Goal: Task Accomplishment & Management: Complete application form

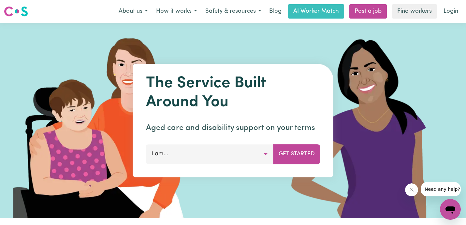
click at [242, 150] on button "I am..." at bounding box center [209, 154] width 127 height 20
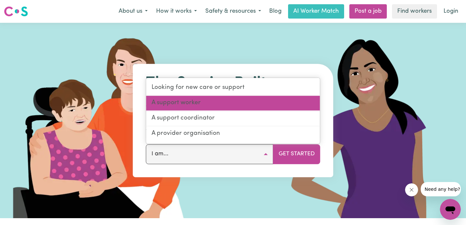
click at [210, 99] on link "A support worker" at bounding box center [233, 103] width 174 height 15
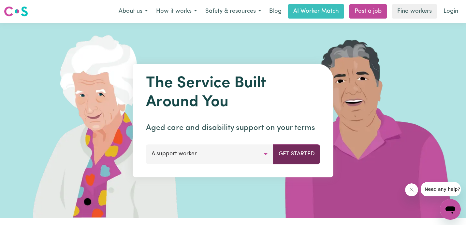
click at [284, 158] on button "Get Started" at bounding box center [296, 154] width 47 height 20
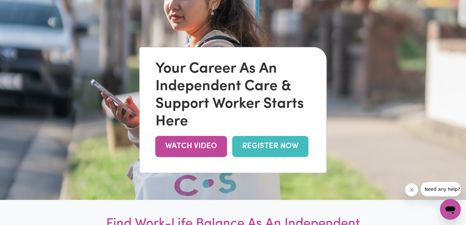
scroll to position [49, 0]
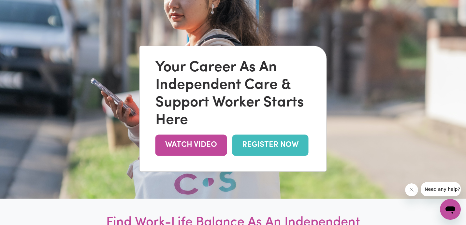
click at [253, 141] on link "REGISTER NOW" at bounding box center [270, 145] width 76 height 21
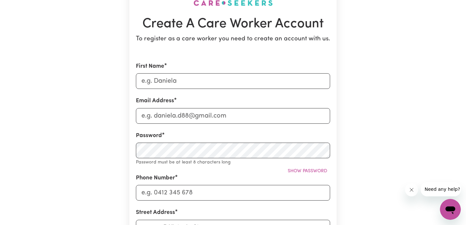
scroll to position [66, 0]
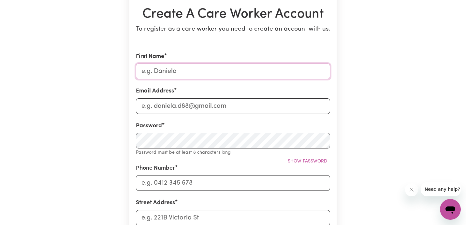
click at [261, 74] on input "First Name" at bounding box center [233, 72] width 194 height 16
type input "Sachin"
click at [190, 104] on input "Email Address" at bounding box center [233, 106] width 194 height 16
type input "sachinmakkar7@gmail.com"
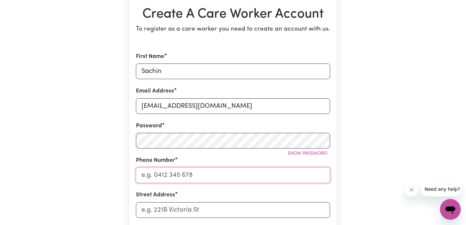
click at [180, 177] on input "Phone Number" at bounding box center [233, 175] width 194 height 16
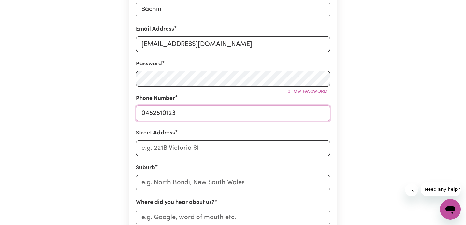
scroll to position [129, 0]
type input "0452510123"
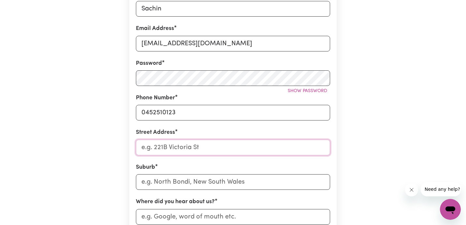
click at [204, 151] on input "Street Address" at bounding box center [233, 148] width 194 height 16
type input "108 Lineham Dr"
click at [195, 178] on input "text" at bounding box center [233, 182] width 194 height 16
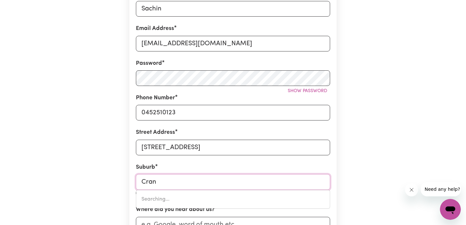
type input "Cranb"
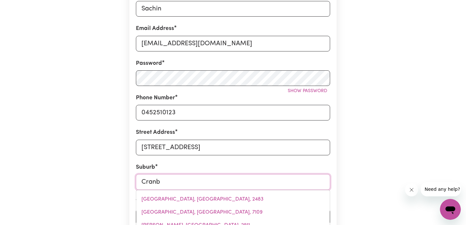
type input "CranbOURNE, Victoria, 3977"
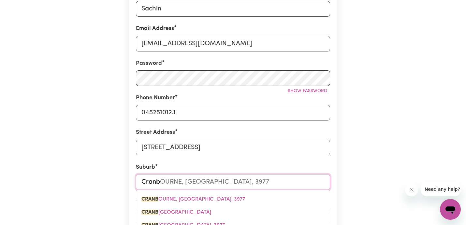
type input "Cranbo"
type input "CranboURNE, Victoria, 3977"
type input "Cranbou"
type input "CranbouRNE, Victoria, 3977"
type input "Cranbour"
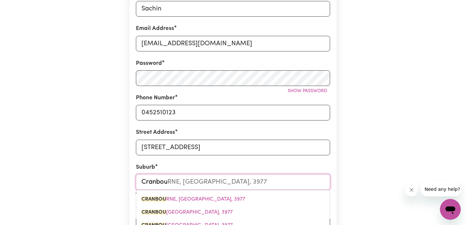
type input "CranbourNE, Victoria, 3977"
type input "Cranbourn"
type input "CranbournE, Victoria, 3977"
type input "Cranbourne"
type input "Cranbourne, Victoria, 3977"
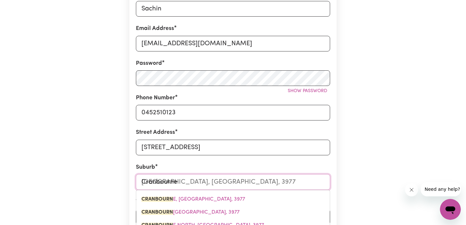
type input "Cranbourne"
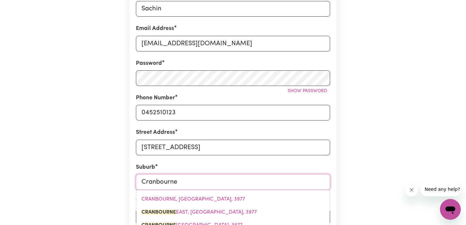
type input "Cranbourne EAST, Victoria, 3977"
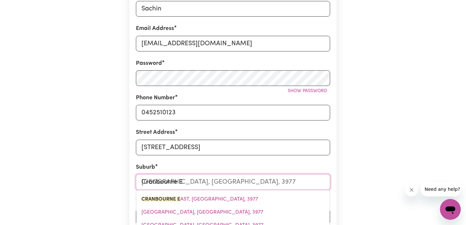
type input "Cranbourne Ea"
type input "Cranbourne EaST, Victoria, 3977"
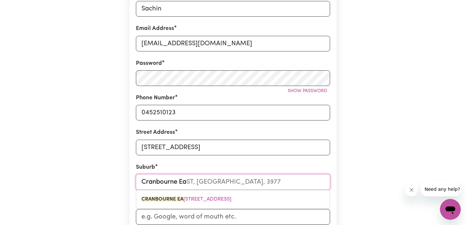
type input "Cranbourne Eas"
type input "Cranbourne EasT, Victoria, 3977"
type input "Cranbourne East"
type input "Cranbourne East, Victoria, 3977"
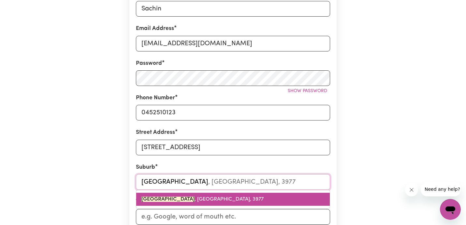
click at [193, 196] on link "CRANBOURNE EAST , Victoria, 3977" at bounding box center [232, 199] width 193 height 13
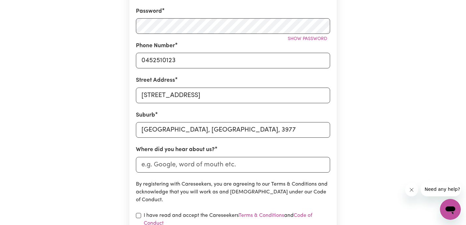
scroll to position [183, 0]
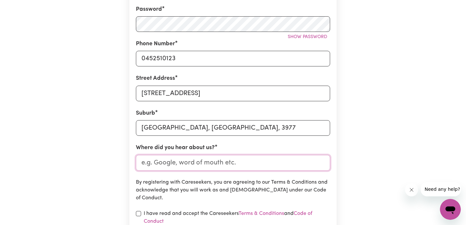
click at [224, 162] on input "Where did you hear about us?" at bounding box center [233, 163] width 194 height 16
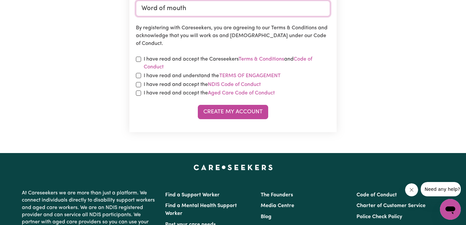
scroll to position [338, 0]
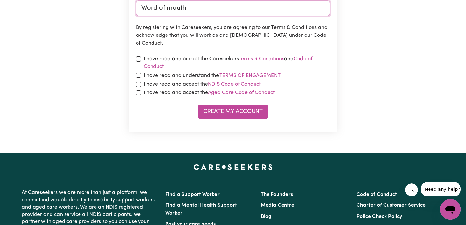
type input "Word of mouth"
click at [188, 58] on label "I have read and accept the Careseekers Terms & Conditions and Code of Conduct" at bounding box center [237, 63] width 186 height 16
click at [179, 75] on label "I have read and understand the Terms of Engagement" at bounding box center [212, 75] width 137 height 8
click at [219, 75] on button "Terms of Engagement" at bounding box center [250, 75] width 62 height 8
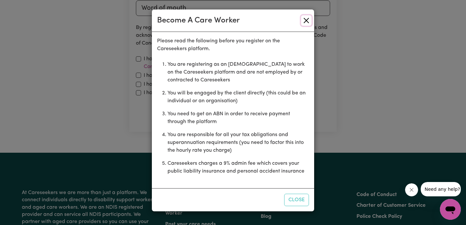
click at [307, 19] on button "Close" at bounding box center [306, 20] width 10 height 10
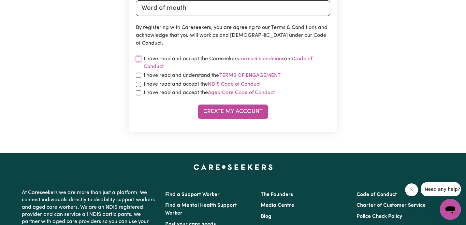
click at [140, 57] on input "checkbox" at bounding box center [138, 58] width 5 height 5
checkbox input "true"
click at [139, 77] on input "checkbox" at bounding box center [138, 75] width 5 height 5
checkbox input "true"
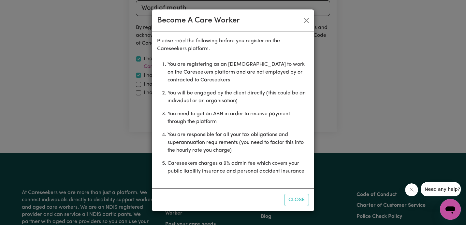
drag, startPoint x: 300, startPoint y: 197, endPoint x: 205, endPoint y: 155, distance: 103.7
click at [292, 195] on button "Close" at bounding box center [296, 200] width 25 height 12
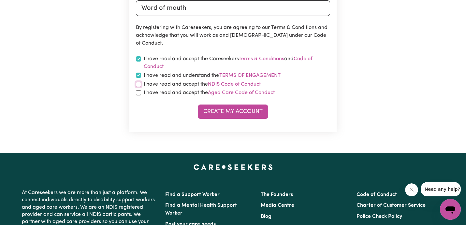
click at [139, 82] on input "checkbox" at bounding box center [138, 84] width 5 height 5
checkbox input "true"
click at [139, 91] on input "checkbox" at bounding box center [138, 92] width 5 height 5
checkbox input "true"
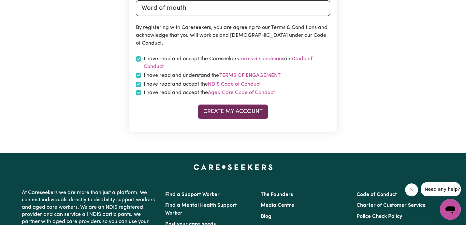
click at [218, 106] on button "Create My Account" at bounding box center [233, 112] width 70 height 14
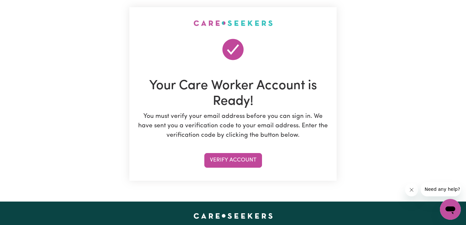
scroll to position [37, 0]
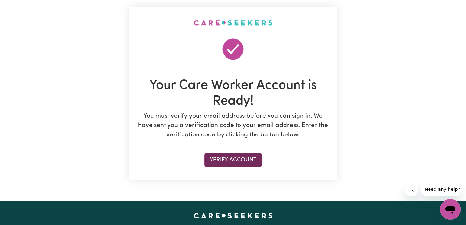
click at [226, 159] on button "Verify Account" at bounding box center [233, 160] width 58 height 14
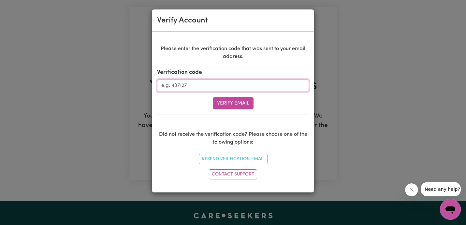
click at [186, 82] on input "Verification code" at bounding box center [233, 85] width 152 height 12
type input "611059"
click at [222, 103] on button "Verify Email" at bounding box center [233, 103] width 41 height 12
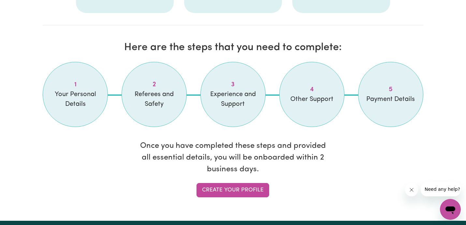
scroll to position [520, 0]
click at [217, 189] on link "Create your profile" at bounding box center [232, 190] width 73 height 14
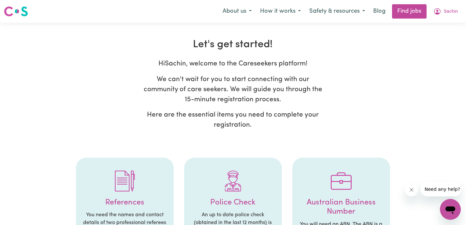
select select "Studying a healthcare related degree or qualification"
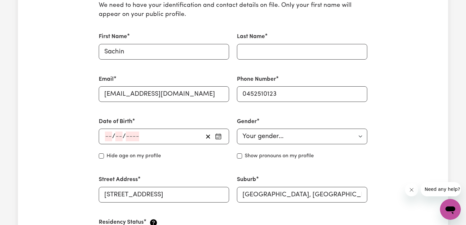
scroll to position [177, 0]
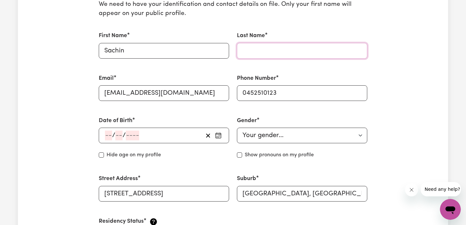
click at [271, 58] on input "Last Name" at bounding box center [302, 51] width 130 height 16
type input "Makkar"
click at [219, 135] on icon "button" at bounding box center [218, 135] width 5 height 0
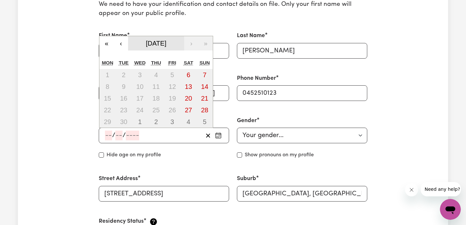
click at [151, 46] on span "September 2025" at bounding box center [156, 43] width 21 height 7
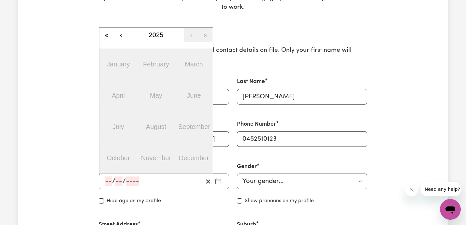
scroll to position [127, 0]
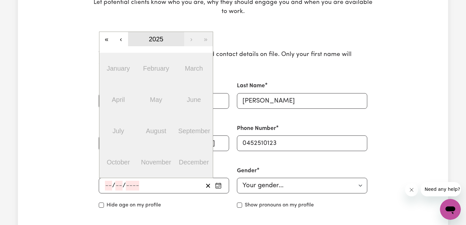
click at [137, 39] on button "2025" at bounding box center [156, 39] width 56 height 14
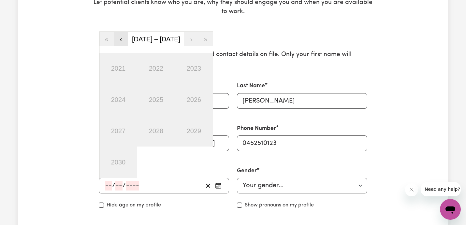
click at [119, 42] on button "‹" at bounding box center [121, 39] width 14 height 14
click at [119, 41] on button "‹" at bounding box center [121, 39] width 14 height 14
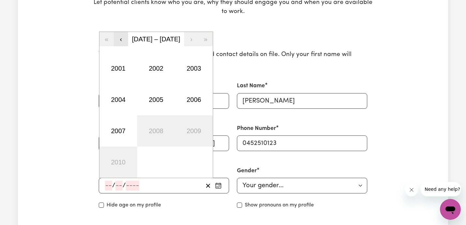
click at [119, 41] on button "‹" at bounding box center [121, 39] width 14 height 14
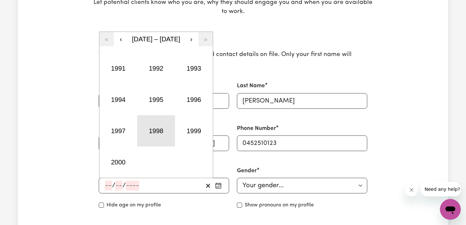
click at [154, 124] on button "1998" at bounding box center [156, 130] width 38 height 31
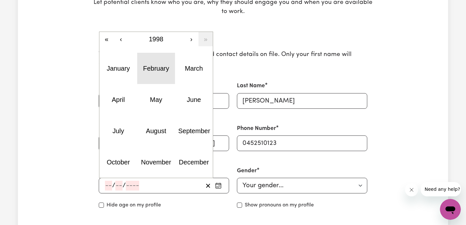
click at [157, 68] on abbr "February" at bounding box center [156, 68] width 26 height 7
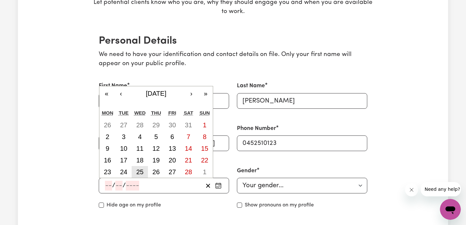
click at [143, 172] on abbr "25" at bounding box center [139, 171] width 7 height 7
type input "1998-02-25"
type input "25"
type input "2"
type input "1998"
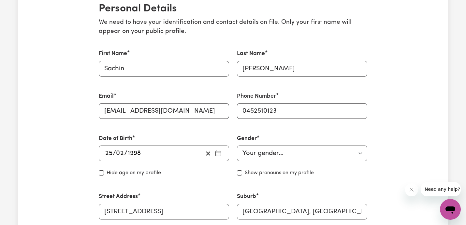
scroll to position [165, 0]
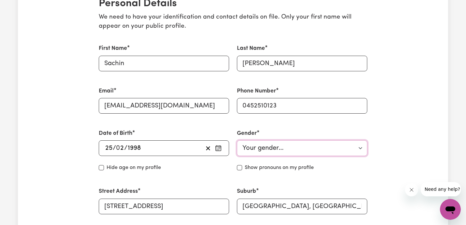
click at [280, 153] on select "Your gender... Female Male Non-binary Other Prefer not to say" at bounding box center [302, 148] width 130 height 16
select select "male"
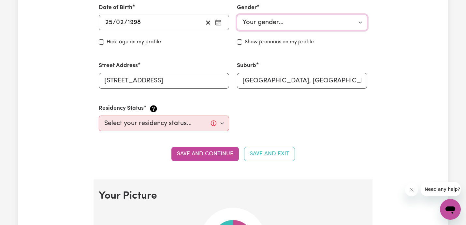
scroll to position [291, 0]
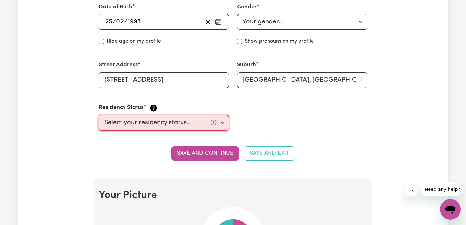
click at [196, 121] on select "Select your residency status... Australian citizen Australian PR Temporary Work…" at bounding box center [164, 123] width 130 height 16
select select "Australian PR"
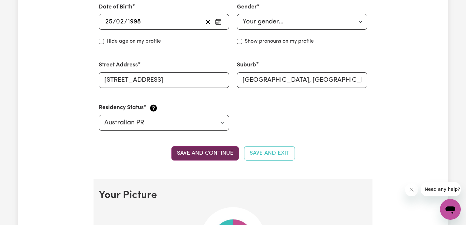
click at [224, 154] on button "Save and continue" at bounding box center [204, 153] width 67 height 14
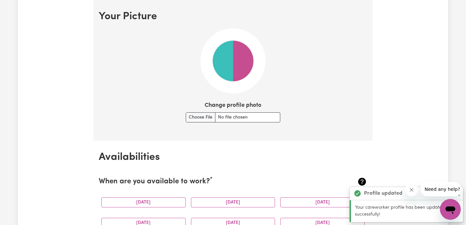
scroll to position [474, 0]
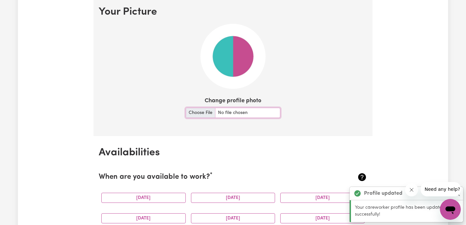
click at [204, 110] on input "Change profile photo" at bounding box center [233, 113] width 94 height 10
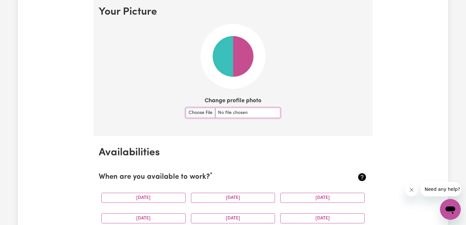
type input "C:\fakepath\yourphoto.jpg"
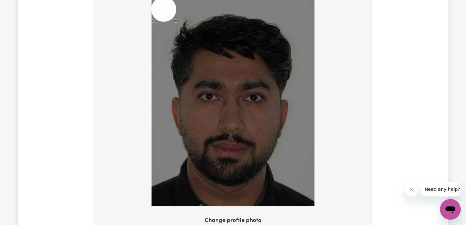
scroll to position [498, 0]
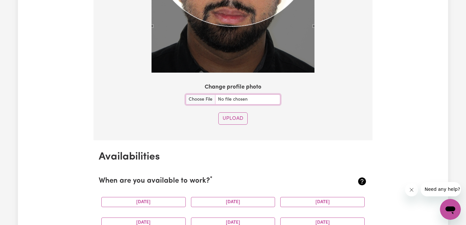
scroll to position [632, 0]
click at [242, 102] on input "Change profile photo" at bounding box center [233, 99] width 94 height 10
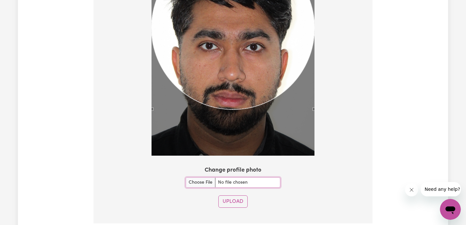
scroll to position [550, 0]
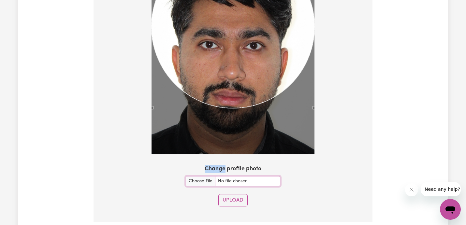
click at [250, 69] on div "Use the arrow keys to move the crop selection area" at bounding box center [232, 26] width 163 height 163
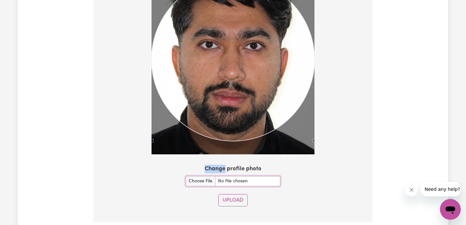
click at [251, 90] on div "Use the arrow keys to move the crop selection area" at bounding box center [232, 59] width 163 height 163
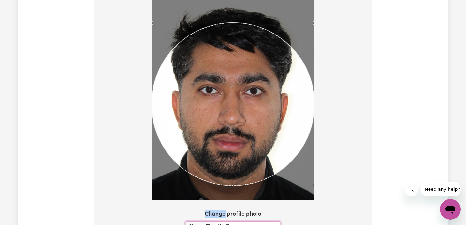
scroll to position [503, 0]
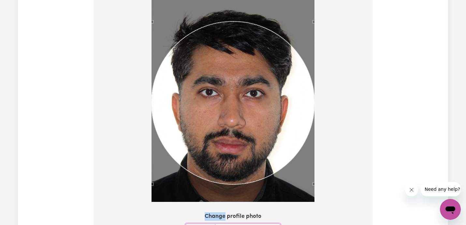
click at [264, 95] on div "Use the arrow keys to move the crop selection area" at bounding box center [232, 102] width 163 height 163
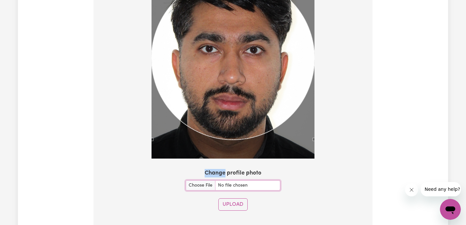
scroll to position [551, 0]
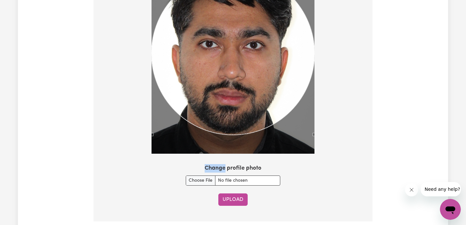
click at [229, 197] on button "Upload" at bounding box center [232, 199] width 29 height 12
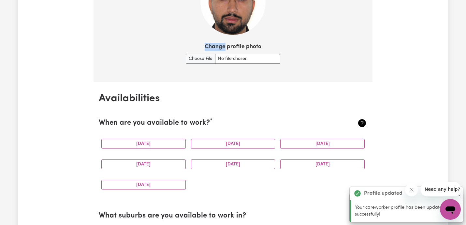
scroll to position [529, 0]
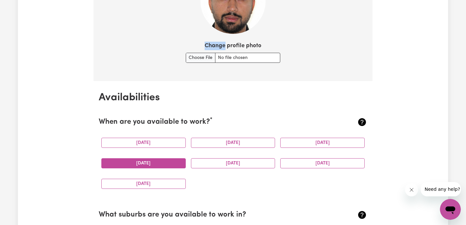
click at [151, 161] on button "Thursday" at bounding box center [143, 163] width 84 height 10
click at [222, 160] on button "Friday" at bounding box center [233, 163] width 84 height 10
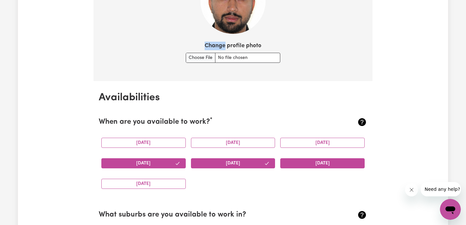
click at [315, 166] on button "Saturday" at bounding box center [322, 163] width 84 height 10
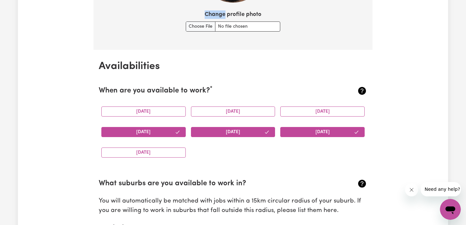
scroll to position [563, 0]
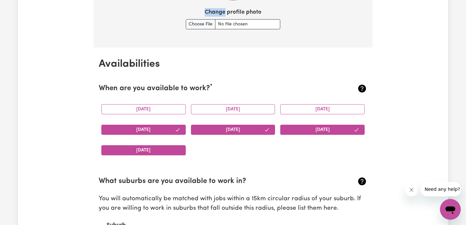
click at [138, 148] on button "Sunday" at bounding box center [143, 150] width 84 height 10
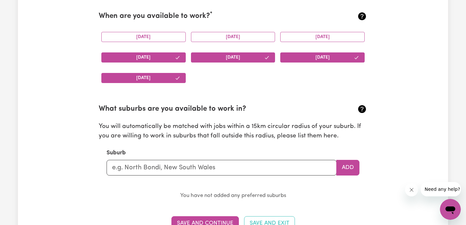
scroll to position [636, 0]
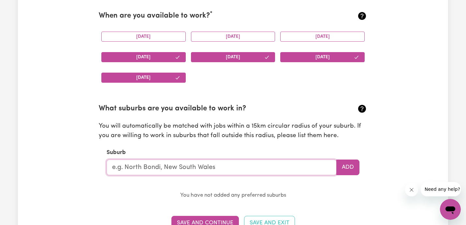
click at [194, 169] on input "text" at bounding box center [222, 168] width 230 height 16
type input "cra"
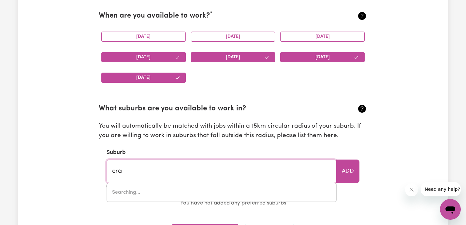
type input "craBBES CREEK, New South Wales, 2483"
type input "cran"
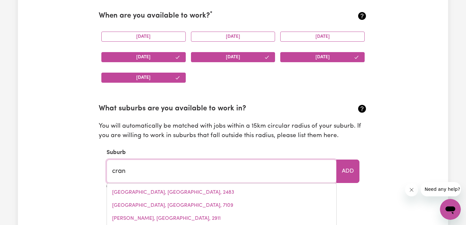
type input "cranb"
type input "cranbOURNE, Victoria, 3977"
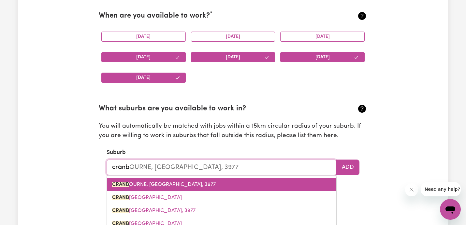
click at [186, 186] on link "CRANB OURNE, Victoria, 3977" at bounding box center [221, 184] width 229 height 13
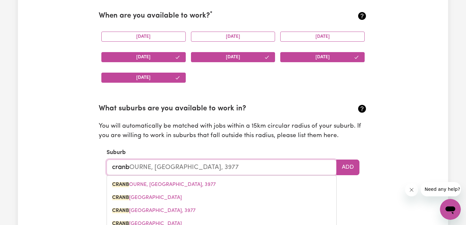
type input "CRANBOURNE, Victoria, 3977"
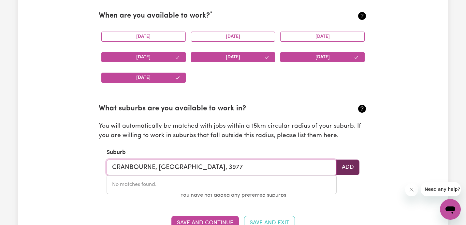
type input "CRANBOURNE, Victoria, 3977"
click at [351, 163] on button "Add" at bounding box center [347, 168] width 23 height 16
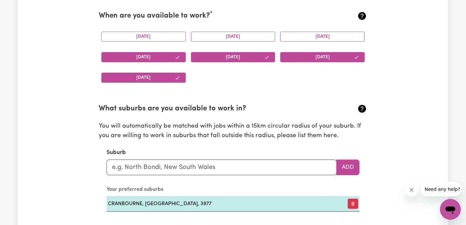
scroll to position [681, 0]
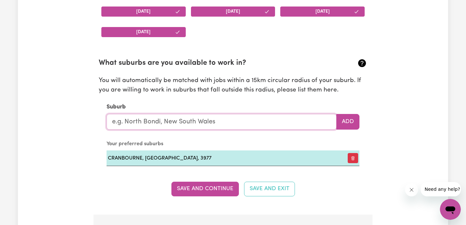
click at [241, 122] on input "text" at bounding box center [222, 122] width 230 height 16
type input "Fra"
type input "FraHNS, South Australia, 5238"
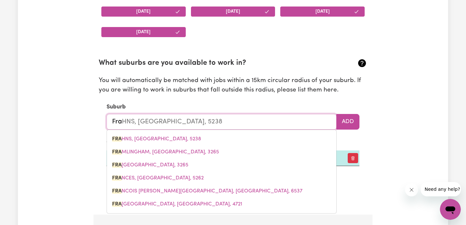
type input "Fran"
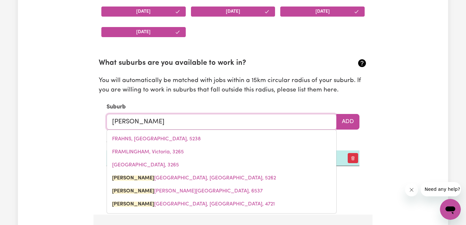
type input "Frank"
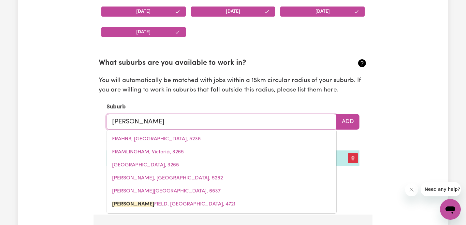
type input "FrankFIELD, Queensland, 4721"
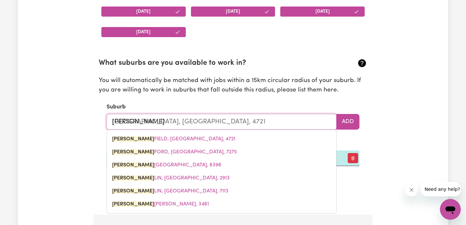
type input "Franks"
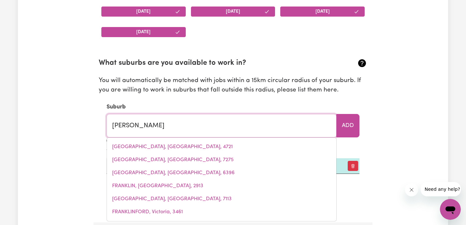
type input "FranksTON, Victoria, 3199"
type input "Frankst"
type input "FrankstON, Victoria, 3199"
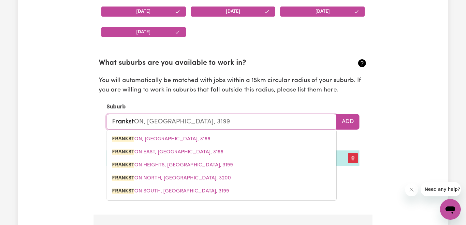
type input "Franksto"
type input "FrankstoN, Victoria, 3199"
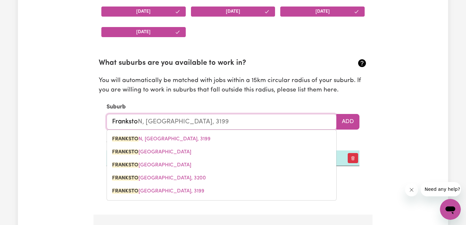
type input "Frankston"
type input "Frankston, Victoria, 3199"
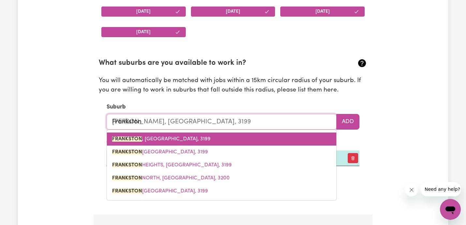
click at [199, 140] on link "FRANKSTON , Victoria, 3199" at bounding box center [221, 139] width 229 height 13
type input "FRANKSTON, Victoria, 3199"
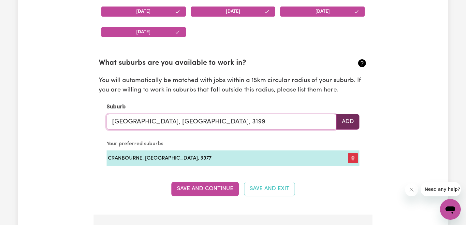
type input "FRANKSTON, Victoria, 3199"
click at [344, 119] on button "Add" at bounding box center [347, 122] width 23 height 16
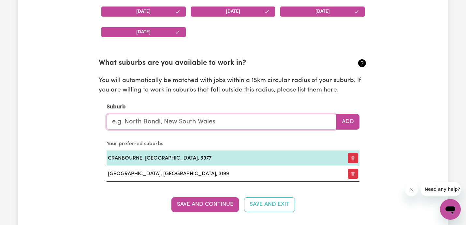
click at [270, 124] on input "text" at bounding box center [222, 122] width 230 height 16
type input "sea"
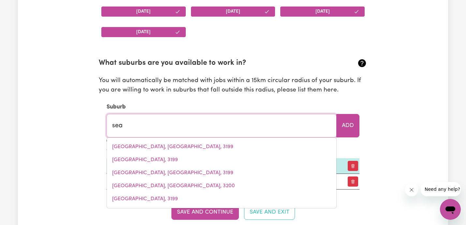
type input "sea ELEPHANT, Tasmania, 7256"
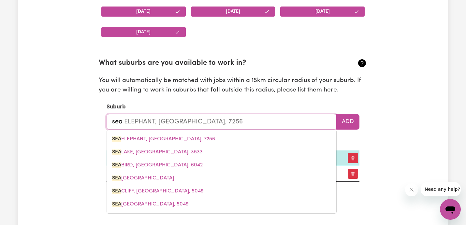
type input "seaf"
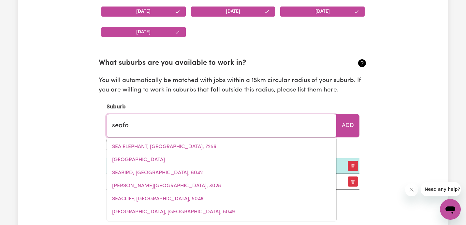
type input "seafor"
type input "seaforD, South Australia, 5169"
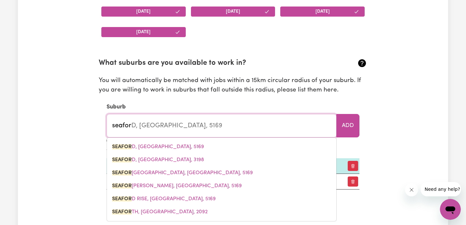
type input "seaford"
type input "seaford, South Australia, 5169"
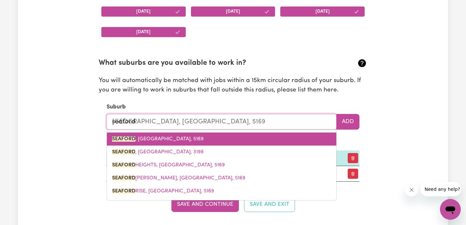
click at [263, 138] on link "SEAFORD , South Australia, 5169" at bounding box center [221, 139] width 229 height 13
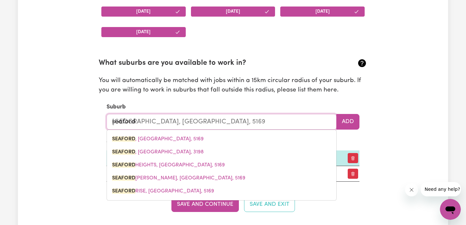
type input "SEAFORD, South Australia, 5169"
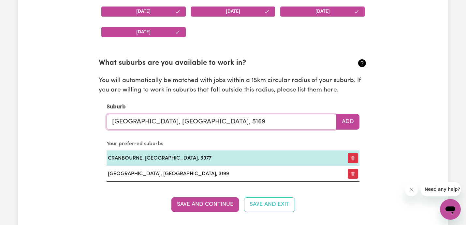
type input "SEAFORD, South Australia, 5169"
click at [363, 128] on section "What suburbs are you available to work in? You will automatically be matched wi…" at bounding box center [233, 115] width 268 height 134
click at [351, 127] on button "Add" at bounding box center [347, 122] width 23 height 16
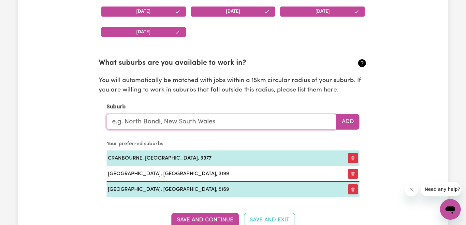
click at [295, 123] on input "text" at bounding box center [222, 122] width 230 height 16
type input "pak"
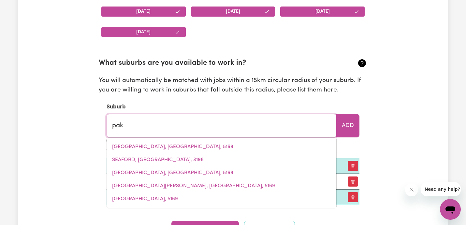
type input "pakENHAM, Victoria, 3810"
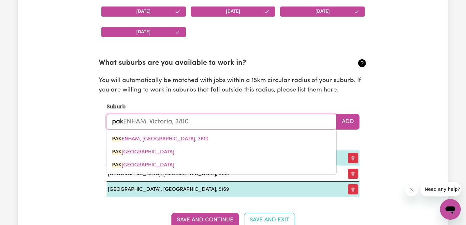
type input "pake"
type input "pakeNHAM, Victoria, 3810"
type input "paken"
type input "pakenHAM, Victoria, 3810"
type input "pakenh"
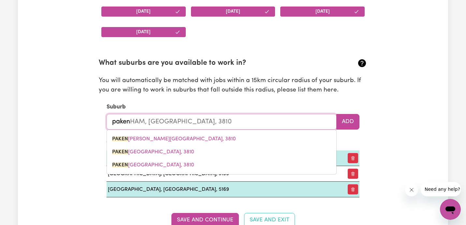
type input "pakenhAM, Victoria, 3810"
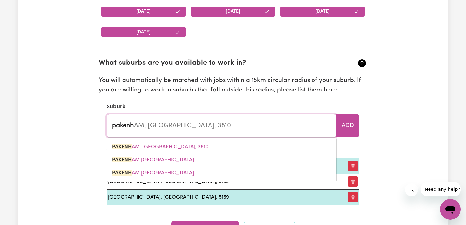
type input "pakenha"
type input "pakenhaM, Victoria, 3810"
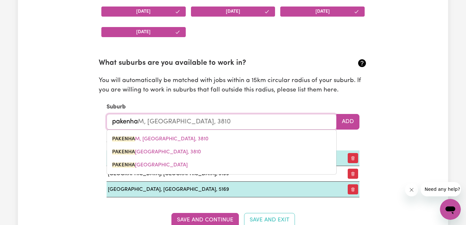
type input "pakenham"
type input "pakenham, Victoria, 3810"
click at [250, 143] on link "PAKENHAM , Victoria, 3810" at bounding box center [221, 139] width 229 height 13
type input "PAKENHAM, Victoria, 3810"
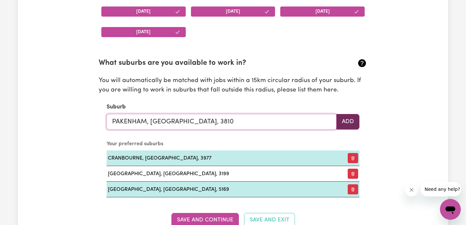
type input "PAKENHAM, Victoria, 3810"
click at [359, 119] on button "Add" at bounding box center [347, 122] width 23 height 16
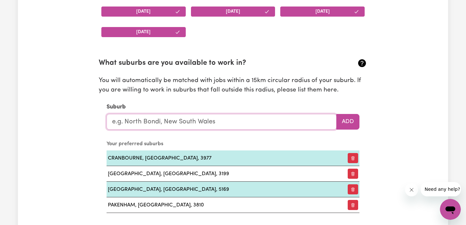
click at [290, 121] on input "text" at bounding box center [222, 122] width 230 height 16
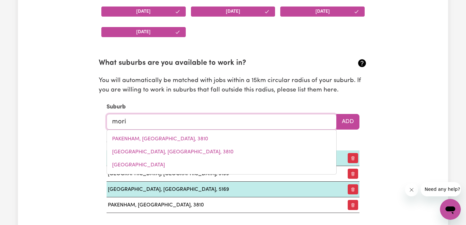
type input "morin"
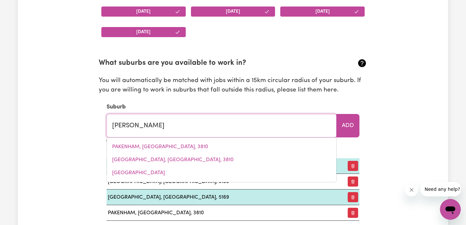
type input "morinISH, Queensland, 4702"
type input "moring"
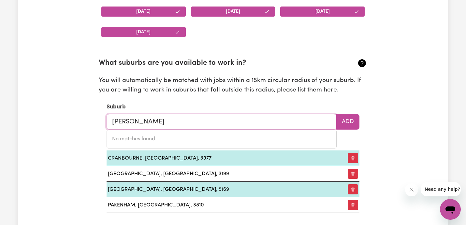
type input "morin"
type input "morinISH, Queensland, 4702"
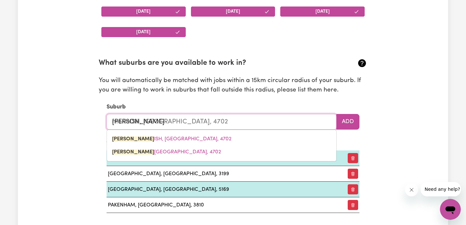
type input "mori"
type input "moriNISH, Queensland, 4702"
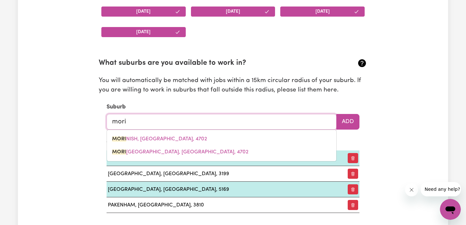
type input "moriAC, Victoria, 3240"
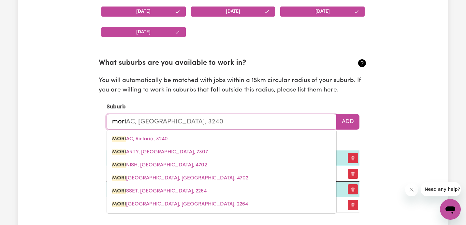
type input "morii"
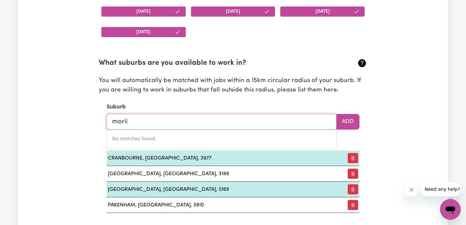
type input "mori"
type input "moriAC, Victoria, 3240"
type input "morin"
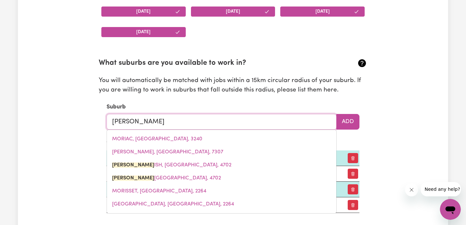
type input "morinISH, Queensland, 4702"
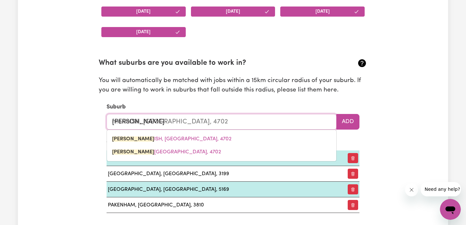
type input "mori"
type input "moriNISH, Queensland, 4702"
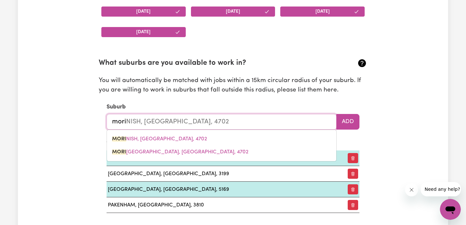
type input "mor"
type input "morINISH, Queensland, 4702"
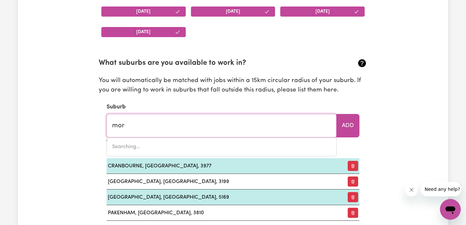
type input "morABY, Queensland, 4416"
type input "mo"
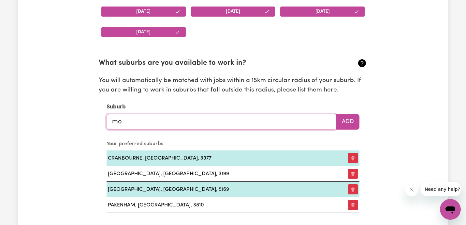
type input "m"
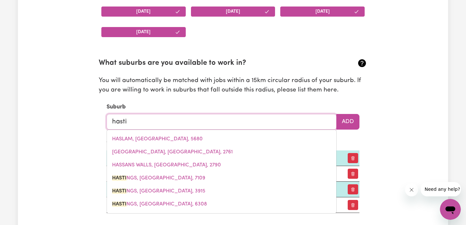
type input "hastin"
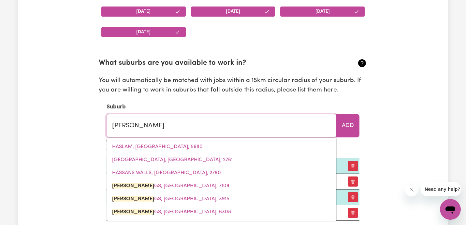
type input "hastinGS, Tasmania, 7109"
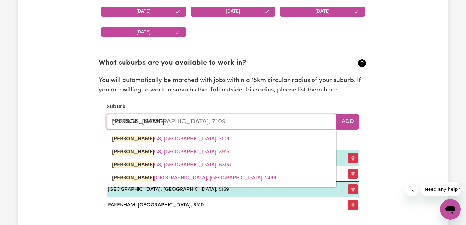
type input "hasting"
type input "hastingS, Tasmania, 7109"
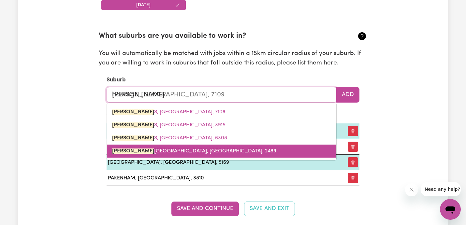
scroll to position [709, 0]
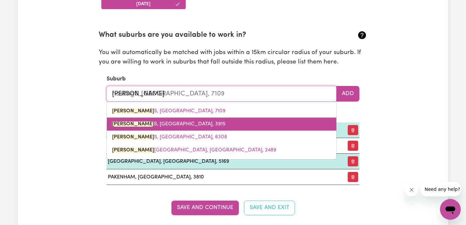
click at [183, 126] on link "HASTING S, Victoria, 3915" at bounding box center [221, 124] width 229 height 13
type input "HASTINGS, Victoria, 3915"
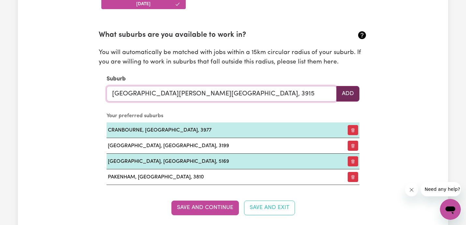
type input "HASTINGS, Victoria, 3915"
click at [346, 95] on button "Add" at bounding box center [347, 94] width 23 height 16
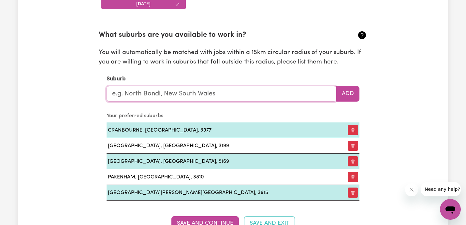
click at [246, 92] on input "text" at bounding box center [222, 94] width 230 height 16
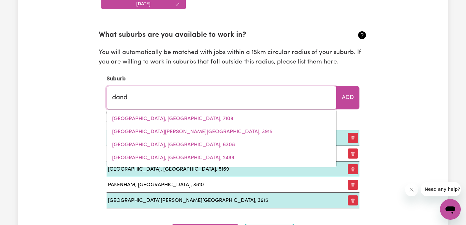
type input "dande"
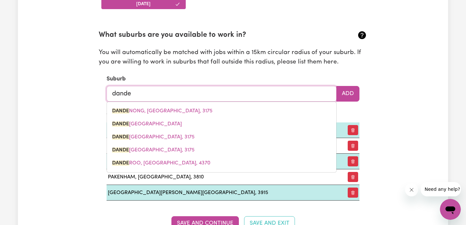
type input "dandeNONG, Victoria, 3175"
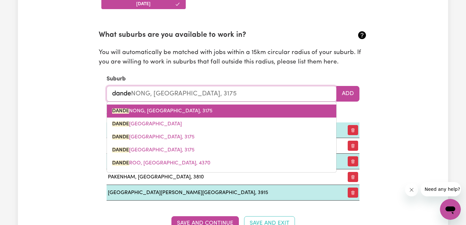
click at [233, 109] on link "DANDE NONG, Victoria, 3175" at bounding box center [221, 111] width 229 height 13
type input "DANDENONG, Victoria, 3175"
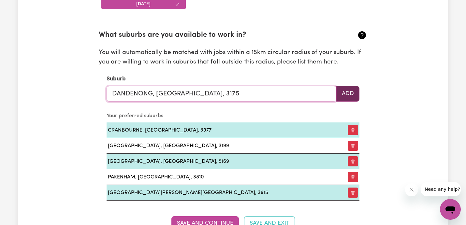
type input "DANDENONG, Victoria, 3175"
click at [347, 89] on button "Add" at bounding box center [347, 94] width 23 height 16
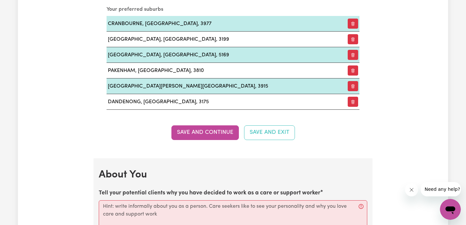
scroll to position [817, 0]
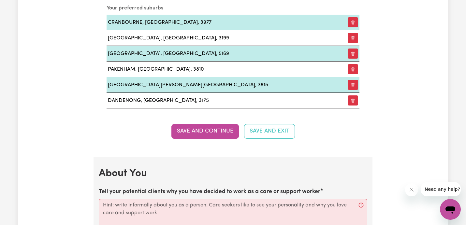
click at [212, 125] on button "Save and Continue" at bounding box center [204, 131] width 67 height 14
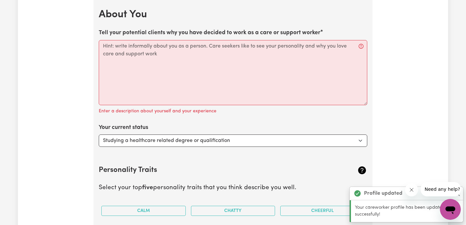
scroll to position [976, 0]
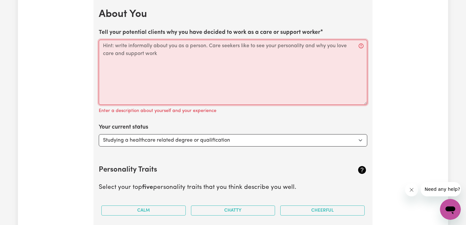
click at [172, 58] on textarea "Tell your potential clients why you have decided to work as a care or support w…" at bounding box center [233, 72] width 268 height 65
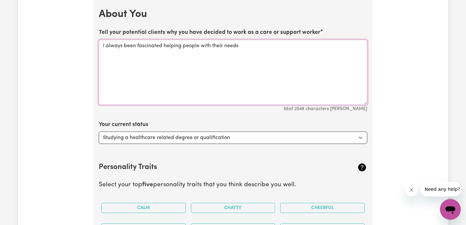
drag, startPoint x: 243, startPoint y: 46, endPoint x: 239, endPoint y: 47, distance: 4.6
click at [239, 47] on textarea "I always been fascinated helping people with their needs" at bounding box center [233, 72] width 268 height 65
paste textarea "live independently and improving quality of life."
click at [250, 45] on textarea "I always been fascinated helping people with their needs andlive independently …" at bounding box center [233, 72] width 268 height 65
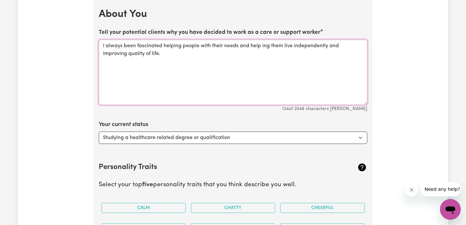
click at [262, 44] on textarea "I always been fascinated helping people with their needs and help ing them live…" at bounding box center [233, 72] width 268 height 65
click at [288, 63] on textarea "I always been fascinated helping people with their needs and help ng them live …" at bounding box center [233, 72] width 268 height 65
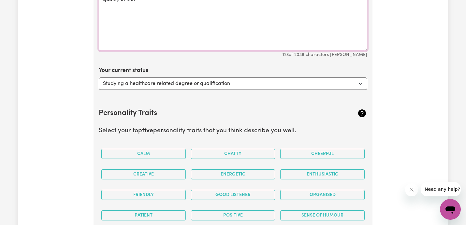
scroll to position [1035, 0]
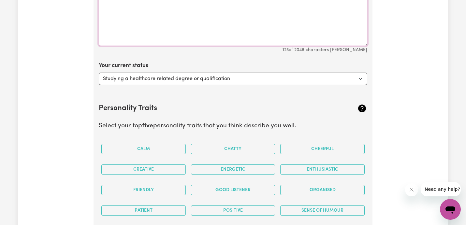
type textarea "I always been fascinated helping people with their needs and help ng them live …"
click at [192, 79] on select "Select... Studying a healthcare related degree or qualification Studying a non-…" at bounding box center [233, 79] width 268 height 12
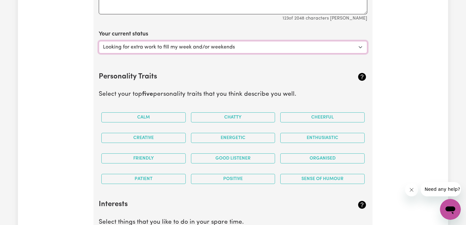
scroll to position [1067, 0]
click at [214, 48] on select "Select... Studying a healthcare related degree or qualification Studying a non-…" at bounding box center [233, 46] width 268 height 12
select select "Embarking on a career change into the care industry"
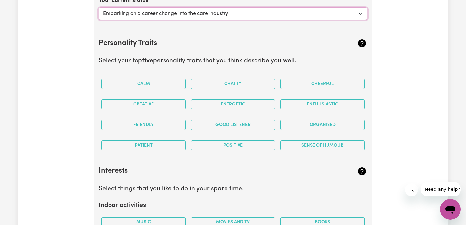
scroll to position [1101, 0]
click at [176, 86] on button "Calm" at bounding box center [143, 84] width 84 height 10
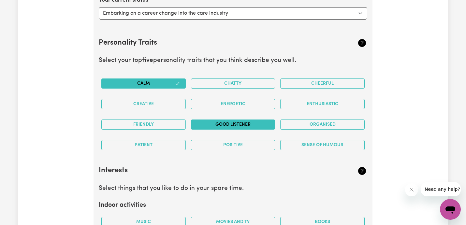
click at [205, 125] on button "Good Listener" at bounding box center [233, 125] width 84 height 10
click at [307, 144] on button "Sense of Humour" at bounding box center [322, 145] width 84 height 10
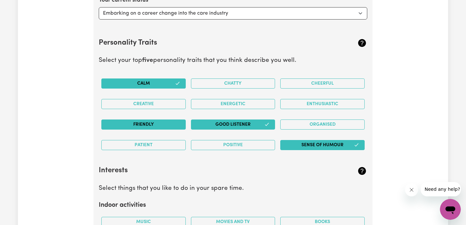
click at [154, 126] on button "Friendly" at bounding box center [143, 125] width 84 height 10
click at [197, 144] on button "Positive" at bounding box center [233, 145] width 84 height 10
click at [221, 147] on button "Positive" at bounding box center [233, 145] width 84 height 10
click at [232, 106] on button "Energetic" at bounding box center [233, 104] width 84 height 10
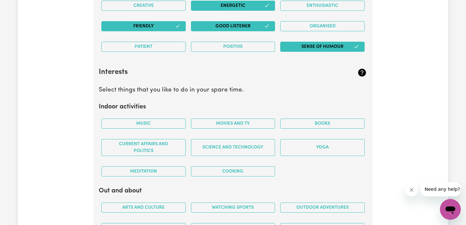
scroll to position [1200, 0]
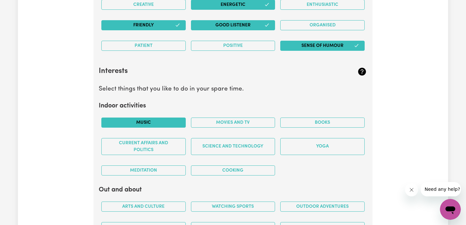
click at [174, 124] on button "Music" at bounding box center [143, 123] width 84 height 10
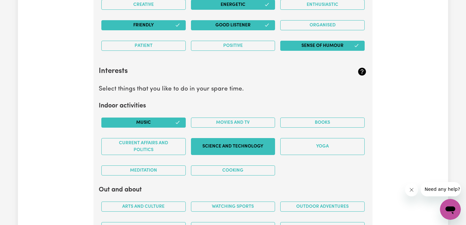
click at [204, 143] on button "Science and Technology" at bounding box center [233, 146] width 84 height 17
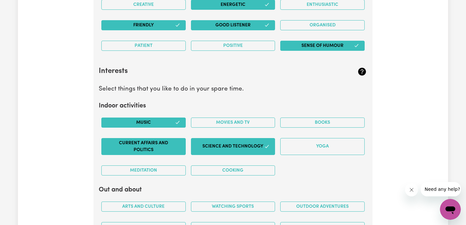
click at [173, 143] on button "Current Affairs and Politics" at bounding box center [143, 146] width 84 height 17
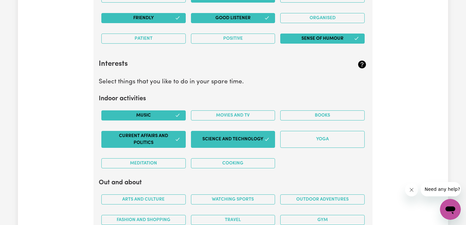
scroll to position [1209, 0]
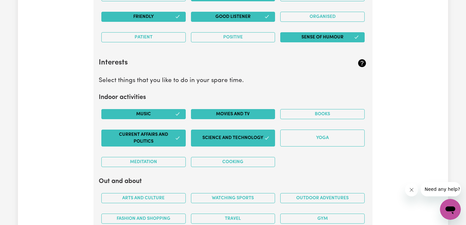
click at [238, 114] on button "Movies and TV" at bounding box center [233, 114] width 84 height 10
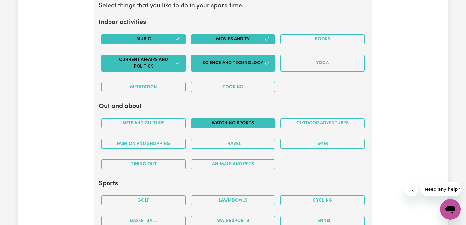
scroll to position [1284, 0]
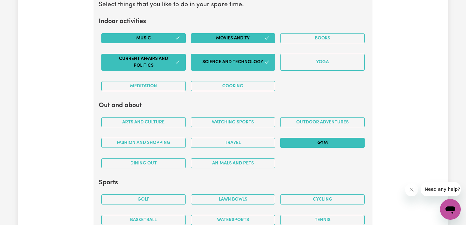
click at [316, 139] on button "Gym" at bounding box center [322, 143] width 84 height 10
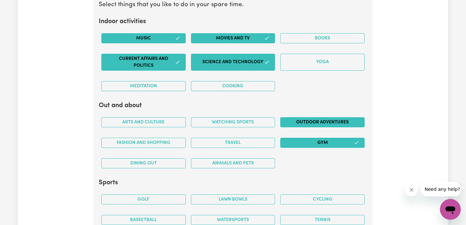
click at [306, 123] on button "Outdoor adventures" at bounding box center [322, 122] width 84 height 10
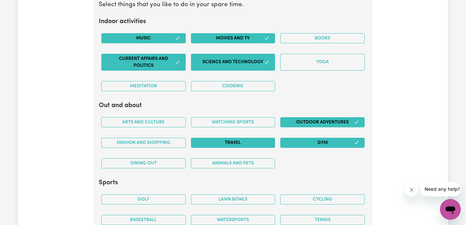
click at [268, 139] on button "Travel" at bounding box center [233, 143] width 84 height 10
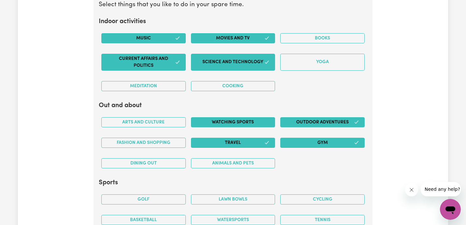
click at [260, 124] on button "Watching sports" at bounding box center [233, 122] width 84 height 10
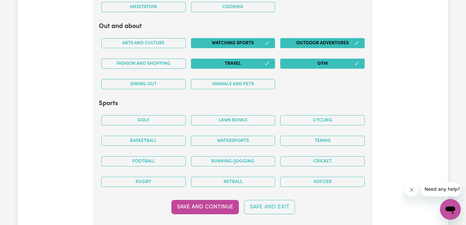
scroll to position [1364, 0]
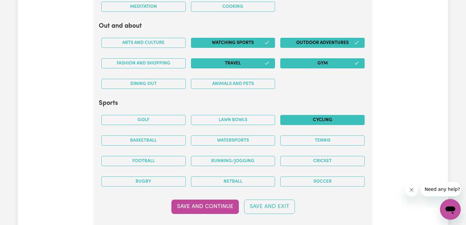
click at [302, 117] on button "Cycling" at bounding box center [322, 120] width 84 height 10
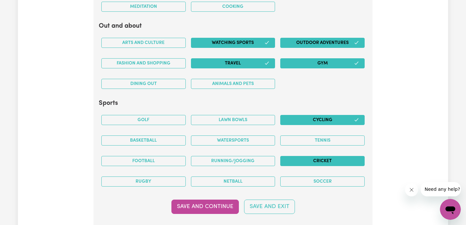
click at [306, 159] on button "Cricket" at bounding box center [322, 161] width 84 height 10
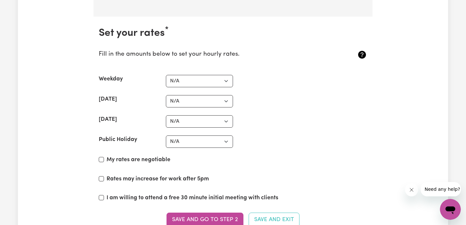
scroll to position [1589, 0]
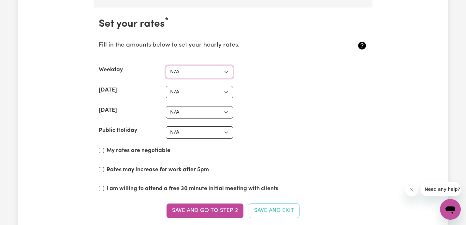
click at [215, 69] on select "N/A $37 $38 $39 $40 $41 $42 $43 $44 $45 $46 $47 $48 $49 $50 $51 $52 $53 $54 $55…" at bounding box center [199, 72] width 67 height 12
select select "45"
click at [195, 97] on select "N/A $37 $38 $39 $40 $41 $42 $43 $44 $45 $46 $47 $48 $49 $50 $51 $52 $53 $54 $55…" at bounding box center [199, 92] width 67 height 12
select select "55"
click at [191, 115] on select "N/A $37 $38 $39 $40 $41 $42 $43 $44 $45 $46 $47 $48 $49 $50 $51 $52 $53 $54 $55…" at bounding box center [199, 112] width 67 height 12
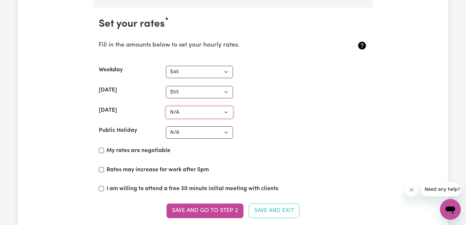
select select "65"
click at [204, 134] on select "N/A $37 $38 $39 $40 $41 $42 $43 $44 $45 $46 $47 $48 $49 $50 $51 $52 $53 $54 $55…" at bounding box center [199, 132] width 67 height 12
select select "75"
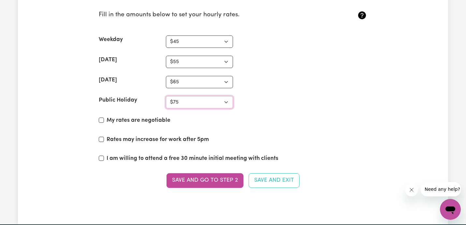
scroll to position [1620, 0]
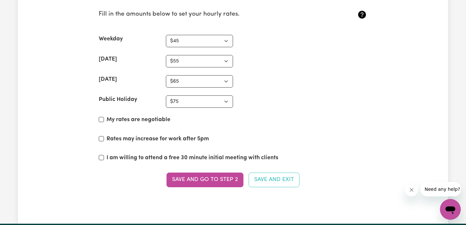
click at [202, 157] on label "I am willing to attend a free 30 minute initial meeting with clients" at bounding box center [193, 158] width 172 height 8
click at [104, 157] on input "I am willing to attend a free 30 minute initial meeting with clients" at bounding box center [101, 157] width 5 height 5
checkbox input "true"
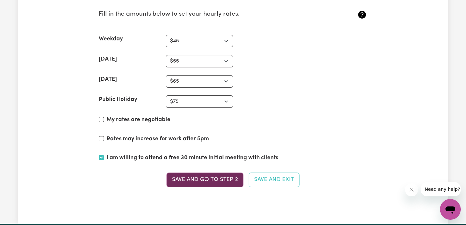
click at [222, 181] on button "Save and go to Step 2" at bounding box center [204, 180] width 77 height 14
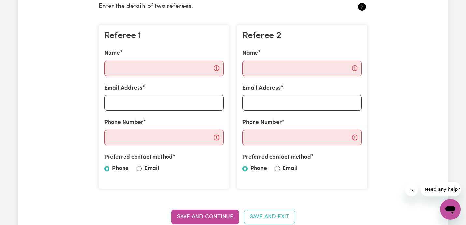
scroll to position [173, 0]
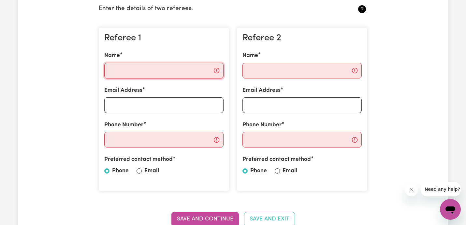
click at [187, 69] on input "Name" at bounding box center [163, 71] width 119 height 16
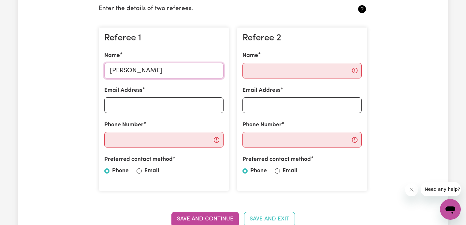
type input "Udit Wadhwa"
click at [165, 104] on input "Email Address" at bounding box center [163, 105] width 119 height 16
type input "wadhwaudit04962@gmail.ccom"
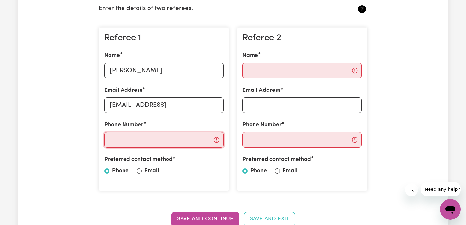
click at [141, 142] on input "Phone Number" at bounding box center [163, 140] width 119 height 16
paste input "+61 423 210 242"
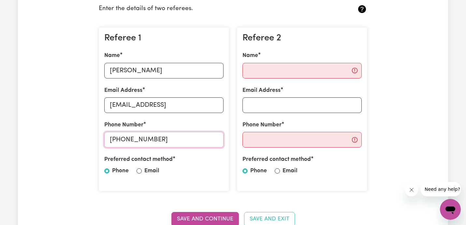
type input "+61 423 210 242"
click at [281, 68] on input "Name" at bounding box center [301, 71] width 119 height 16
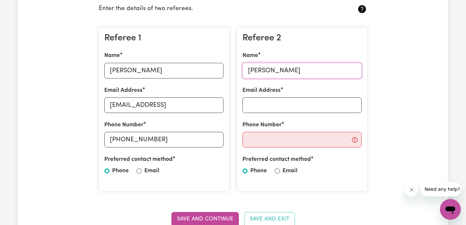
type input "Harwinder"
click at [141, 169] on div "Preferred contact method Phone Email" at bounding box center [163, 166] width 119 height 22
click at [139, 170] on input "Email" at bounding box center [138, 170] width 5 height 5
radio input "true"
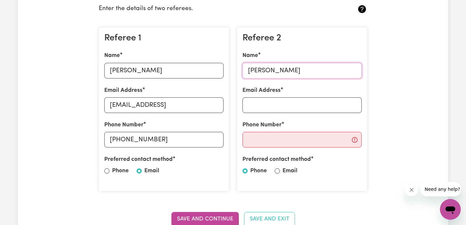
click at [310, 73] on input "Harwinder" at bounding box center [301, 71] width 119 height 16
click at [297, 105] on input "Email Address" at bounding box center [301, 105] width 119 height 16
type input "Singh"
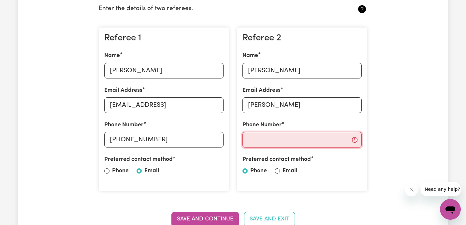
click at [309, 144] on input "Phone Number" at bounding box center [301, 140] width 119 height 16
drag, startPoint x: 285, startPoint y: 104, endPoint x: 202, endPoint y: 109, distance: 83.2
click at [208, 107] on div "Referee 1 Name Udit Wadhwa Email Address wadhwaudit04962@gmail.ccom Phone Numbe…" at bounding box center [233, 109] width 276 height 175
click at [258, 142] on input "Phone Number" at bounding box center [301, 140] width 119 height 16
drag, startPoint x: 288, startPoint y: 69, endPoint x: 236, endPoint y: 73, distance: 52.3
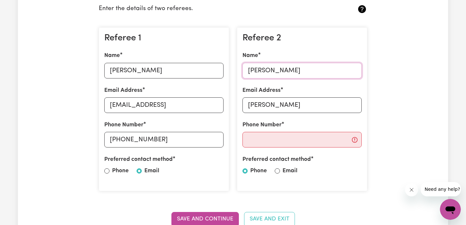
click at [236, 73] on div "Referee 2 Name Harwinder Email Address Singh Phone Number Preferred contact met…" at bounding box center [302, 109] width 138 height 175
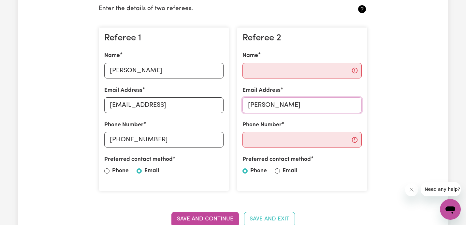
drag, startPoint x: 275, startPoint y: 103, endPoint x: 208, endPoint y: 102, distance: 66.5
click at [208, 103] on div "Referee 1 Name Udit Wadhwa Email Address wadhwaudit04962@gmail.ccom Phone Numbe…" at bounding box center [233, 109] width 276 height 175
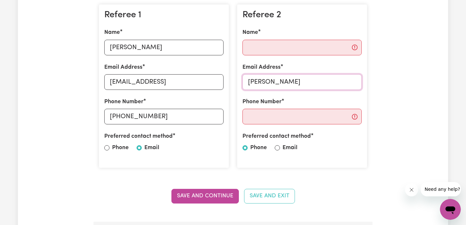
scroll to position [197, 0]
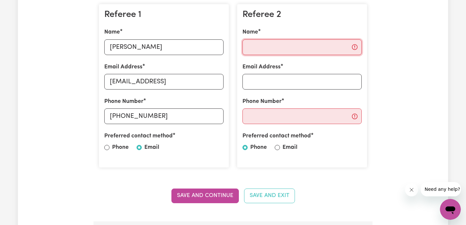
click at [271, 50] on input "Name" at bounding box center [301, 47] width 119 height 16
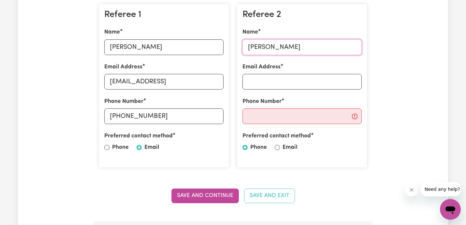
type input "Priyanka Malhotra"
click at [259, 114] on input "Phone Number" at bounding box center [301, 116] width 119 height 16
paste input "+61 406 585 653"
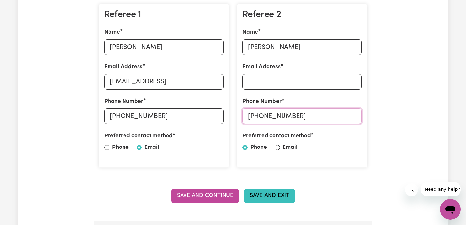
type input "+61 406 585 653"
click at [273, 194] on button "Save and Exit" at bounding box center [269, 196] width 51 height 14
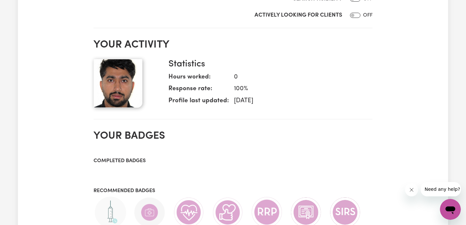
scroll to position [557, 0]
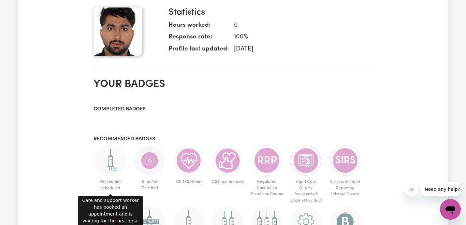
click at [115, 154] on img at bounding box center [110, 160] width 31 height 31
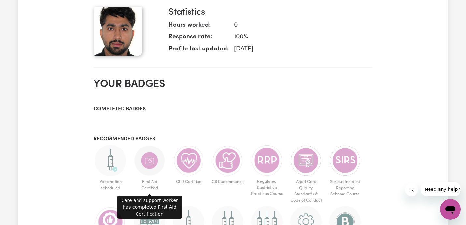
click at [150, 163] on img at bounding box center [149, 160] width 31 height 31
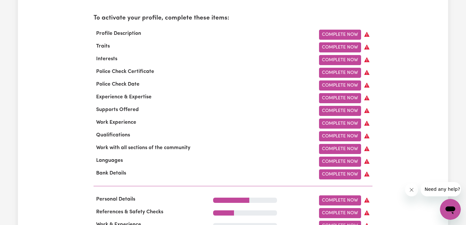
scroll to position [198, 0]
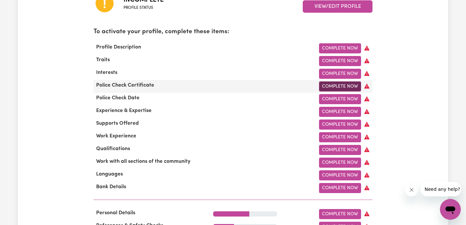
click at [330, 85] on link "Complete Now" at bounding box center [340, 86] width 42 height 10
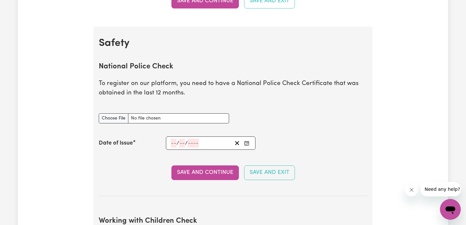
scroll to position [396, 0]
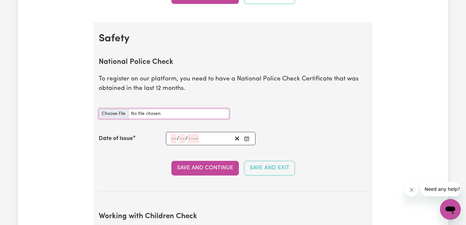
click at [122, 114] on input "National Police Check document" at bounding box center [164, 114] width 130 height 10
type input "C:\fakepath\report_makkar_12088613-6155419.pdf"
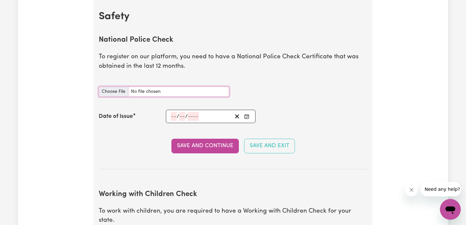
scroll to position [421, 0]
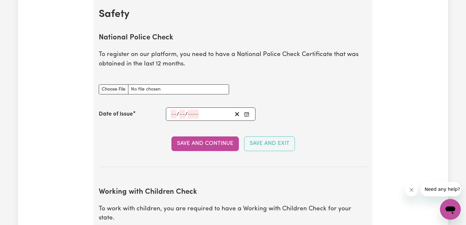
click at [248, 113] on icon "Enter the Date of Issue of your National Police Check" at bounding box center [246, 114] width 5 height 5
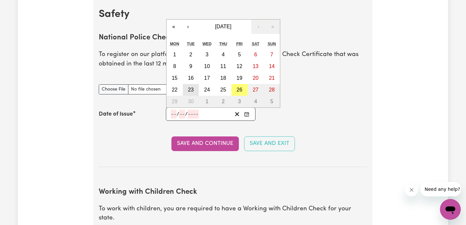
click at [191, 89] on abbr "23" at bounding box center [191, 90] width 6 height 6
type input "2025-09-23"
type input "23"
type input "9"
type input "2025"
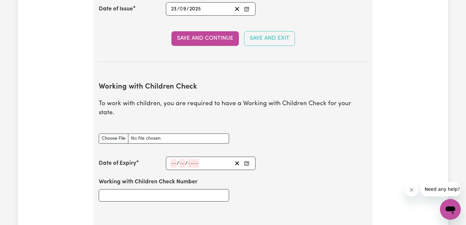
scroll to position [528, 0]
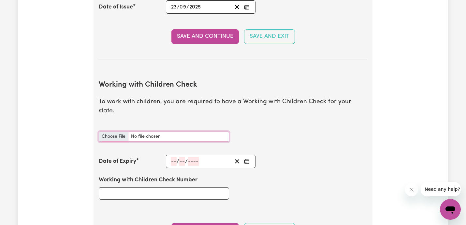
click at [119, 132] on input "Working with Children Check document" at bounding box center [164, 137] width 130 height 10
type input "C:\fakepath\Children Check.JPG"
click at [225, 157] on div "/ /" at bounding box center [201, 161] width 62 height 9
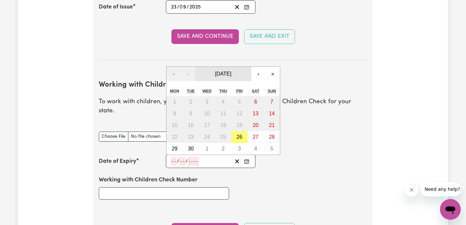
click at [231, 71] on span "September 2025" at bounding box center [223, 74] width 16 height 6
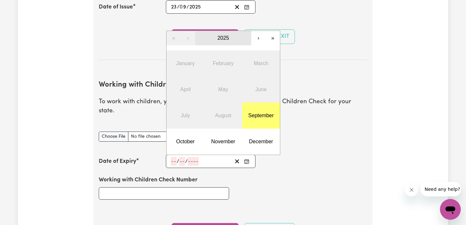
click at [235, 31] on button "2025" at bounding box center [223, 38] width 56 height 14
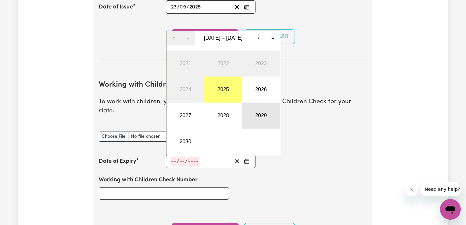
click at [257, 103] on button "2029" at bounding box center [261, 116] width 38 height 26
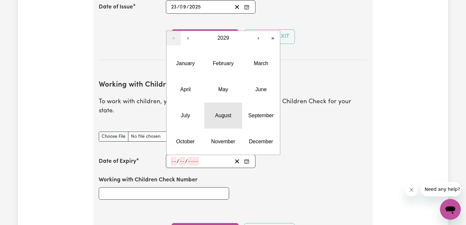
click at [221, 113] on abbr "August" at bounding box center [223, 116] width 16 height 6
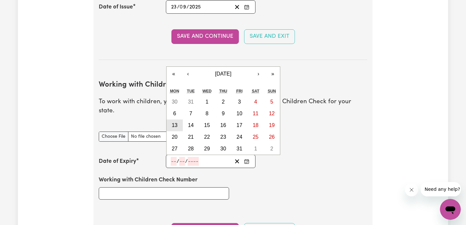
click at [178, 120] on button "13" at bounding box center [174, 126] width 16 height 12
type input "2029-08-13"
type input "13"
type input "8"
type input "2029"
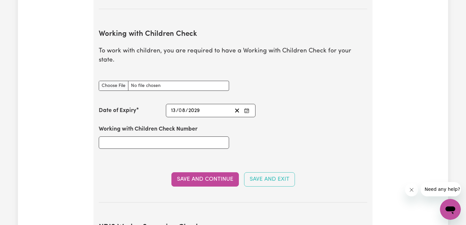
scroll to position [580, 0]
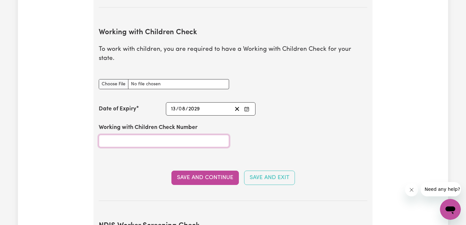
click at [203, 135] on input "Working with Children Check Number" at bounding box center [164, 141] width 130 height 12
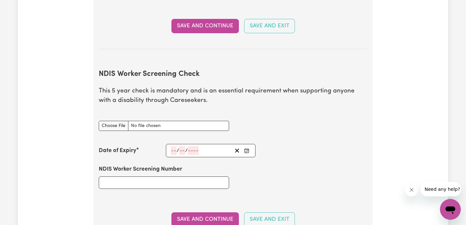
scroll to position [739, 0]
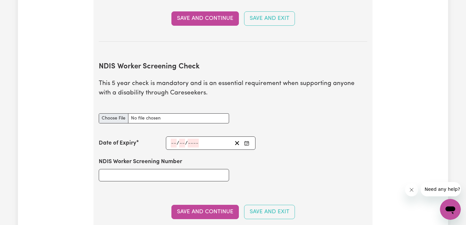
type input "1764048A-02"
click at [115, 113] on input "NDIS Worker Screening Check document" at bounding box center [164, 118] width 130 height 10
type input "C:\fakepath\IMG_9846 (1).jpg"
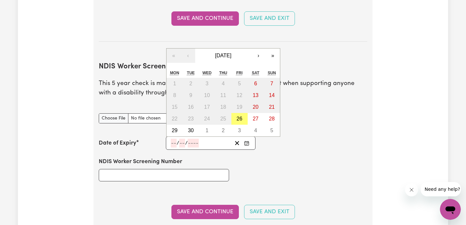
click at [172, 139] on input "number" at bounding box center [174, 143] width 6 height 9
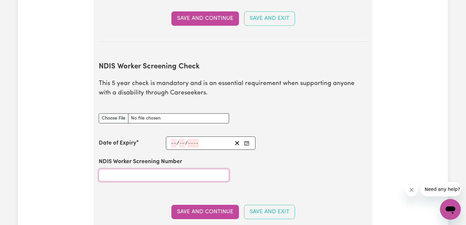
click at [154, 169] on input "NDIS Worker Screening Number" at bounding box center [164, 175] width 130 height 12
paste input "45566909"
type input "45566909"
click at [177, 140] on span "/" at bounding box center [178, 143] width 3 height 6
click at [174, 139] on input "number" at bounding box center [174, 143] width 6 height 9
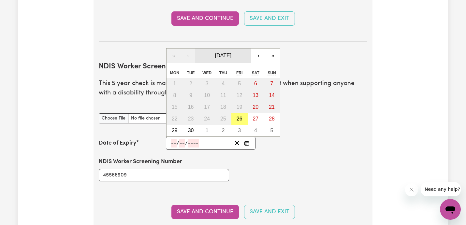
click at [231, 53] on span "September 2025" at bounding box center [223, 56] width 16 height 6
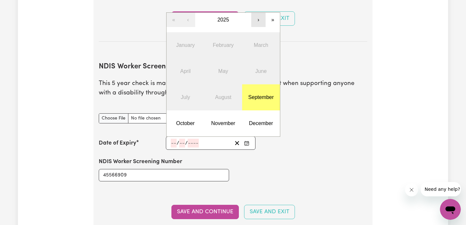
click at [257, 13] on button "›" at bounding box center [258, 20] width 14 height 14
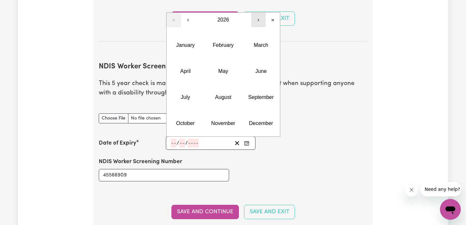
click at [257, 13] on button "›" at bounding box center [258, 20] width 14 height 14
click at [215, 84] on button "August" at bounding box center [223, 97] width 38 height 26
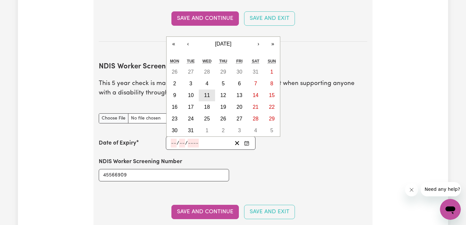
click at [208, 93] on abbr "11" at bounding box center [207, 96] width 6 height 6
type input "2027-08-11"
type input "11"
type input "8"
type input "2027"
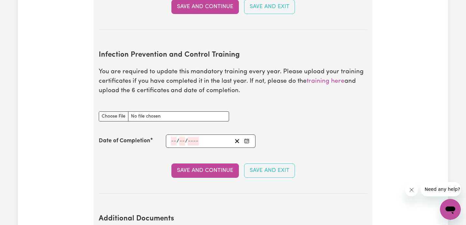
scroll to position [946, 0]
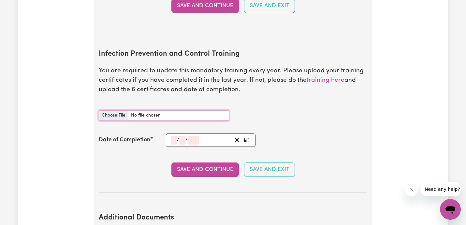
click at [115, 110] on input "Infection Prevention and Control Training document" at bounding box center [164, 115] width 130 height 10
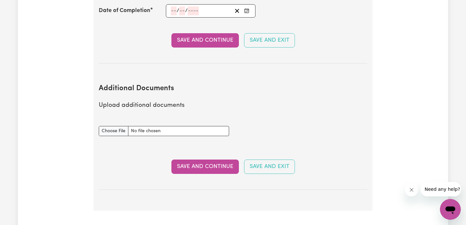
scroll to position [1077, 0]
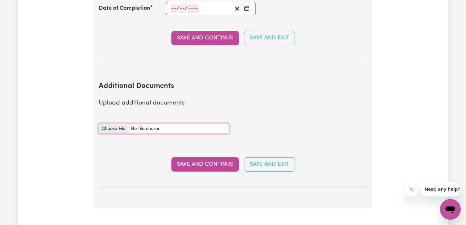
click at [118, 124] on input "Additional Documents document" at bounding box center [164, 129] width 130 height 10
type input "C:\fakepath\certificate_of_acknowledgement-2.pdf"
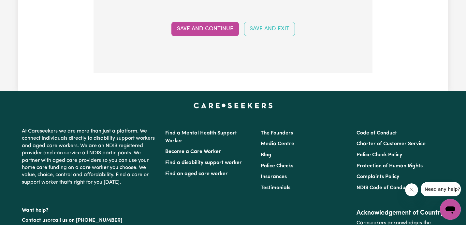
scroll to position [1212, 0]
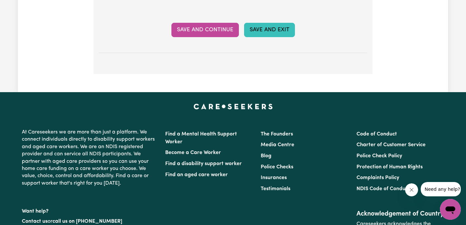
click at [261, 23] on button "Save and Exit" at bounding box center [269, 30] width 51 height 14
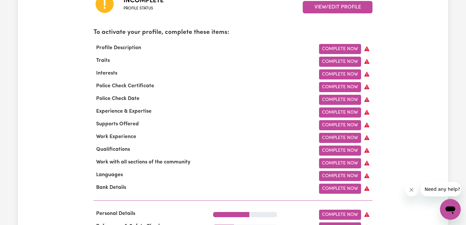
scroll to position [234, 0]
